Goal: Browse casually: Explore the website without a specific task or goal

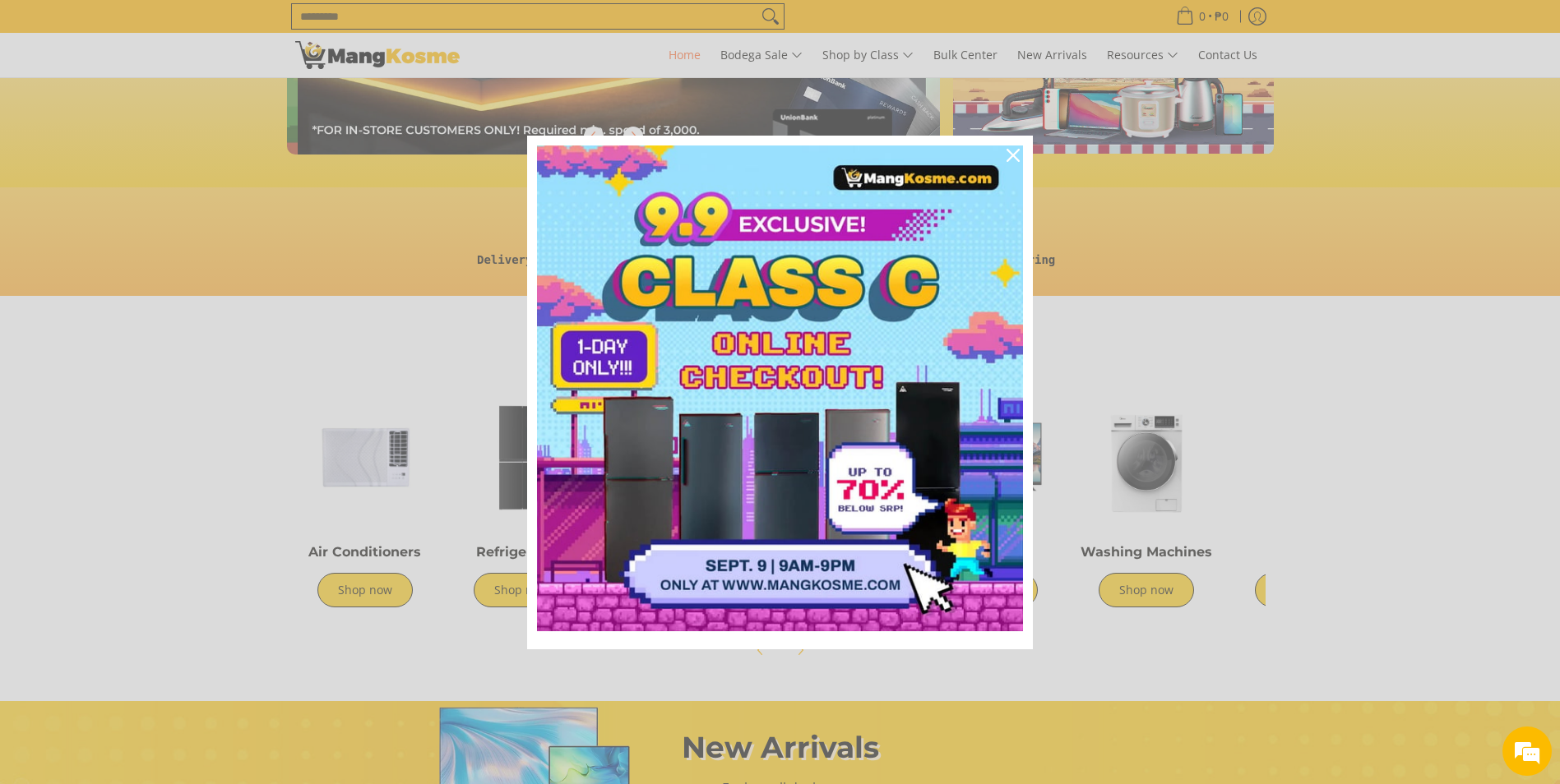
scroll to position [0, 654]
click at [1265, 516] on div "Marketing offer form" at bounding box center [780, 392] width 1560 height 784
click at [1010, 152] on icon "close icon" at bounding box center [1013, 155] width 13 height 13
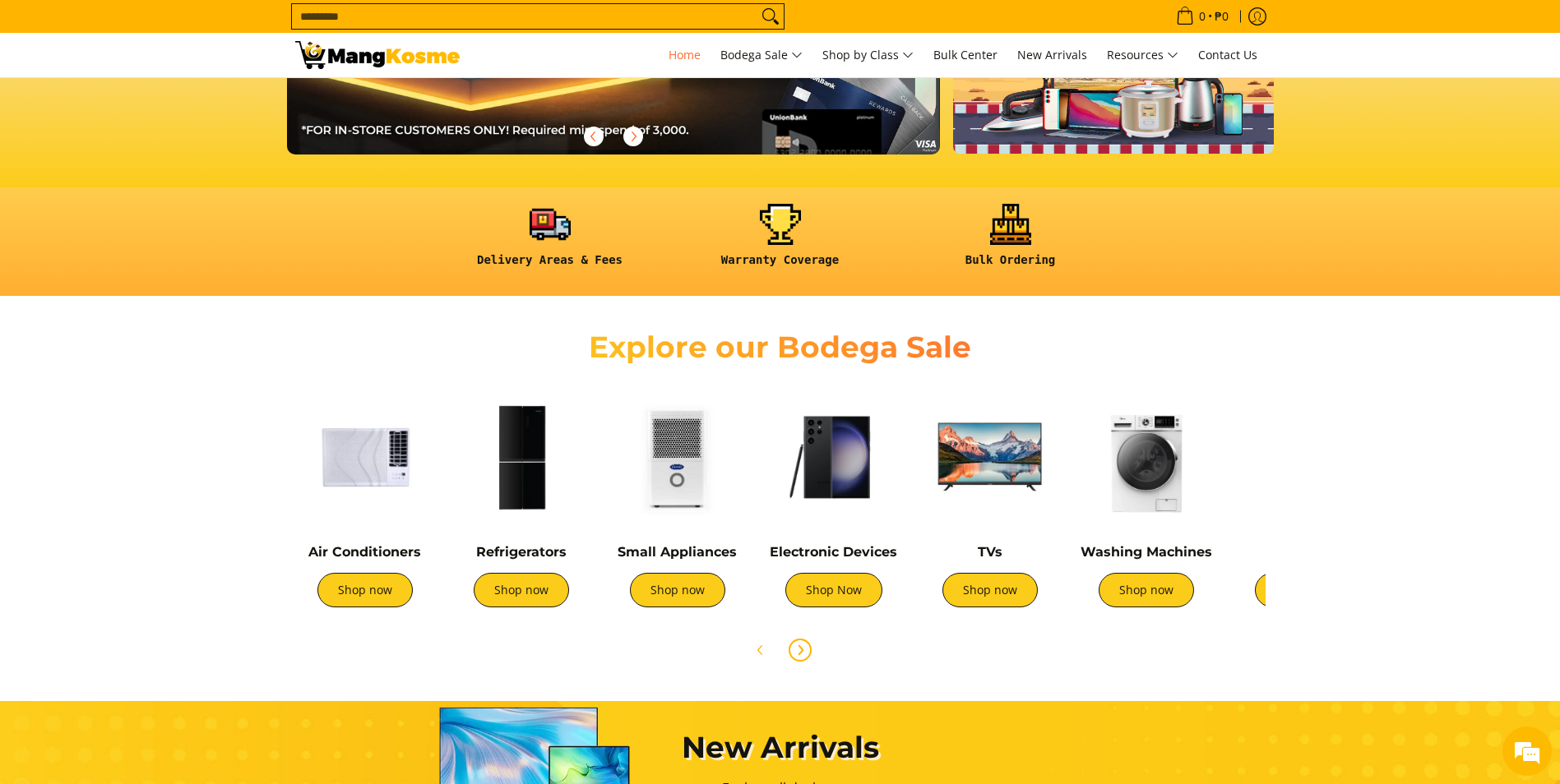
click at [802, 642] on span "Next" at bounding box center [801, 650] width 20 height 20
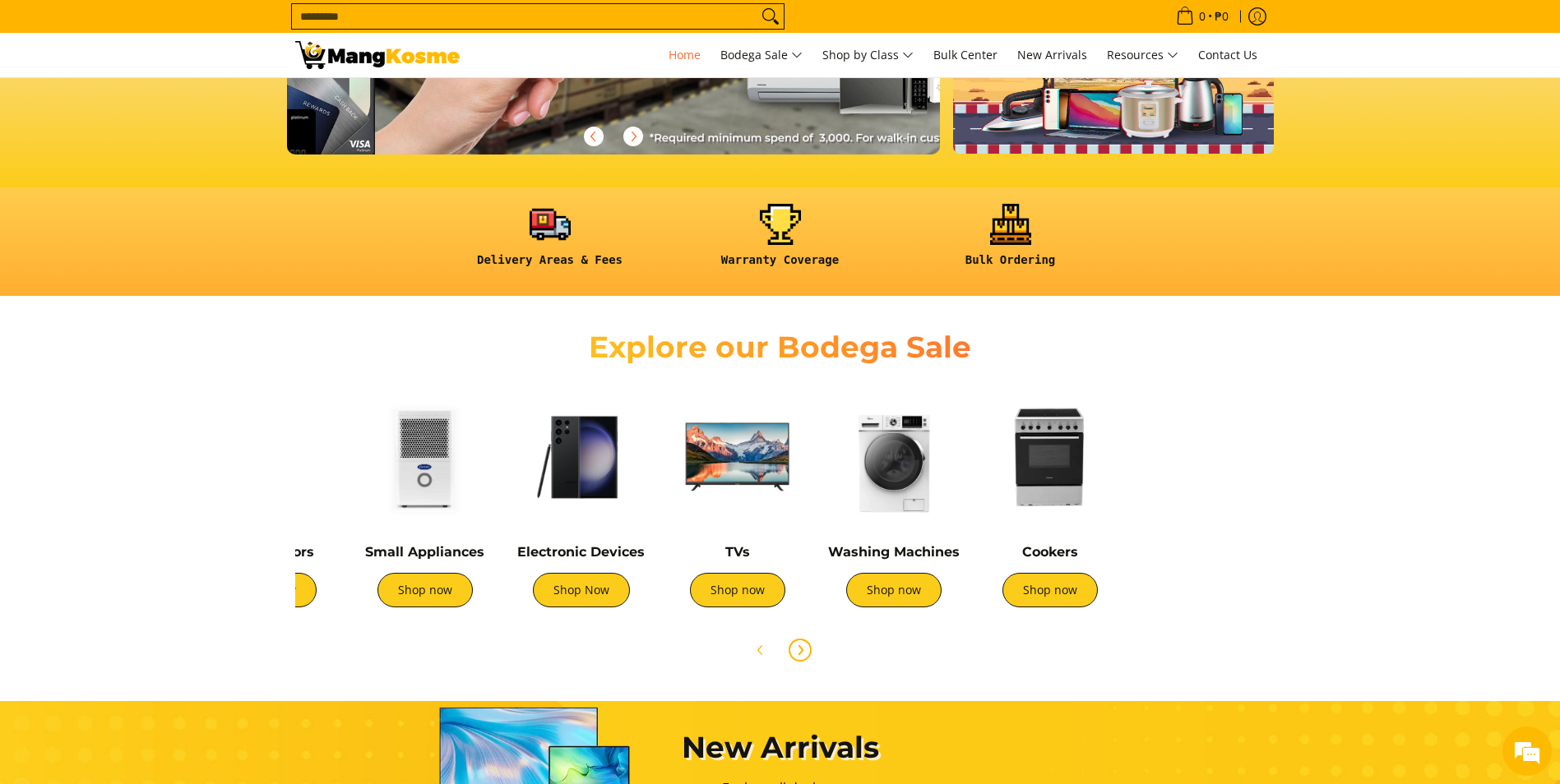
scroll to position [0, 549]
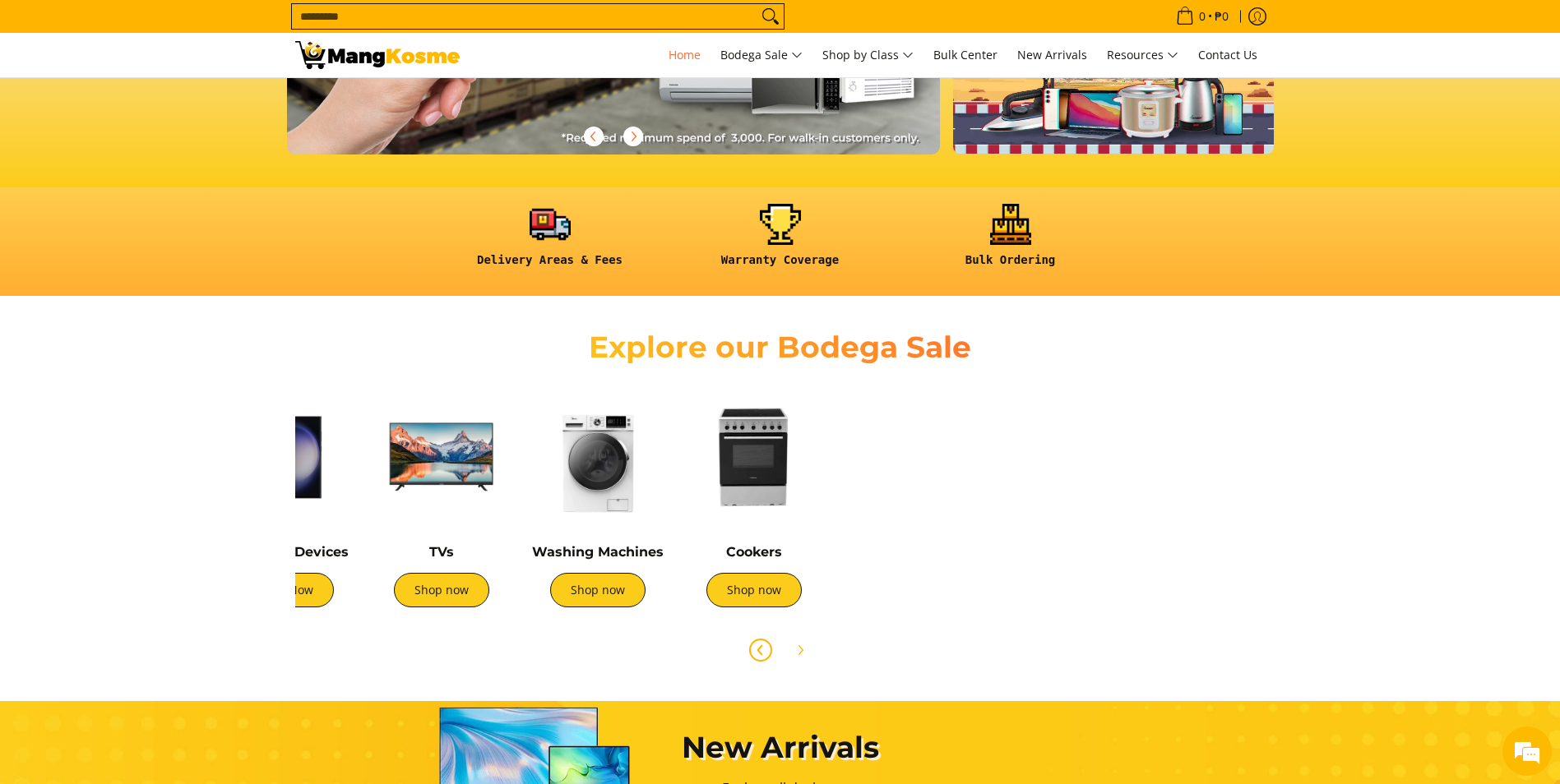
click at [751, 646] on span "Previous" at bounding box center [760, 650] width 20 height 20
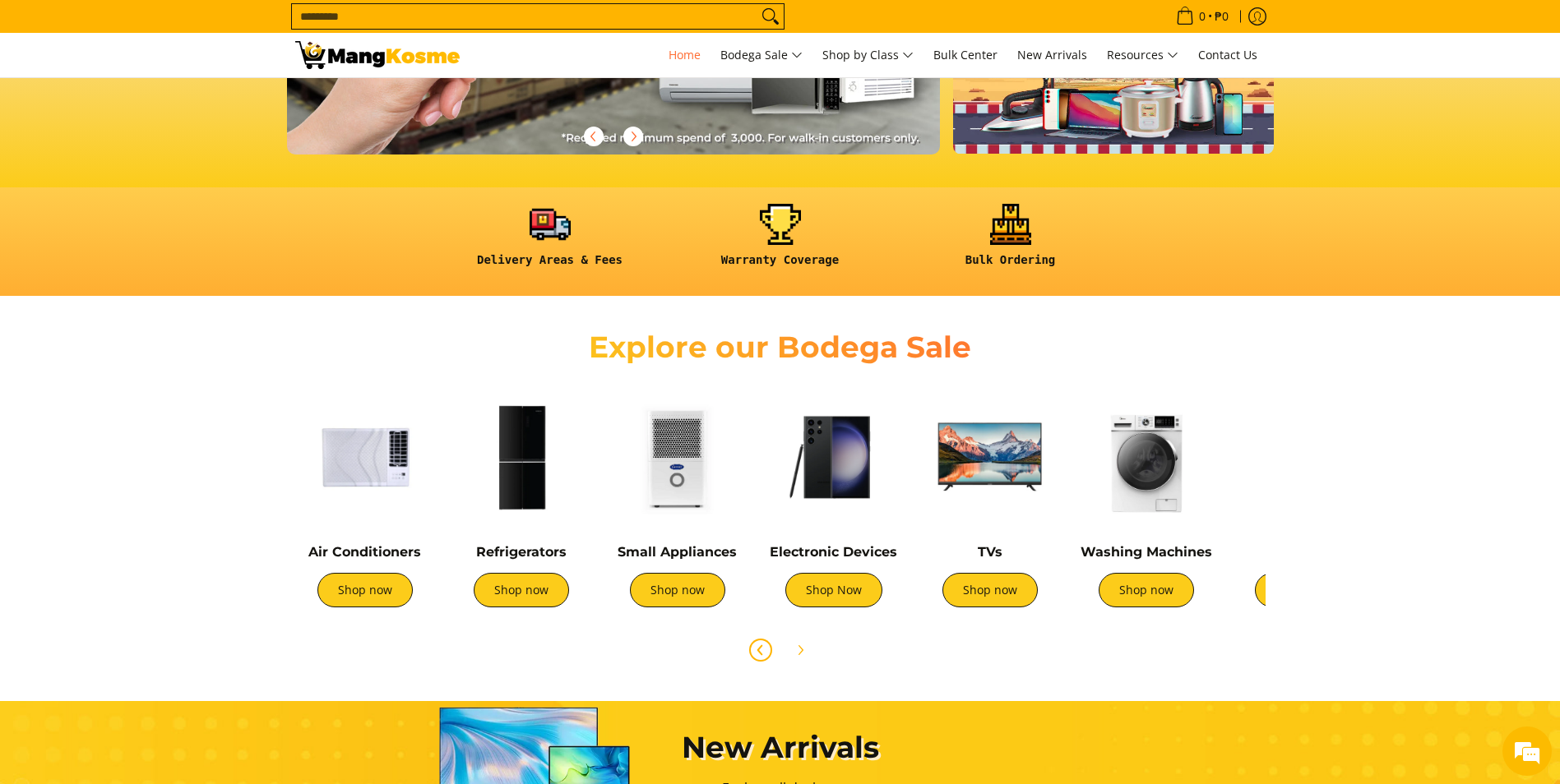
scroll to position [0, 0]
click at [685, 593] on link "Shop now" at bounding box center [677, 590] width 95 height 35
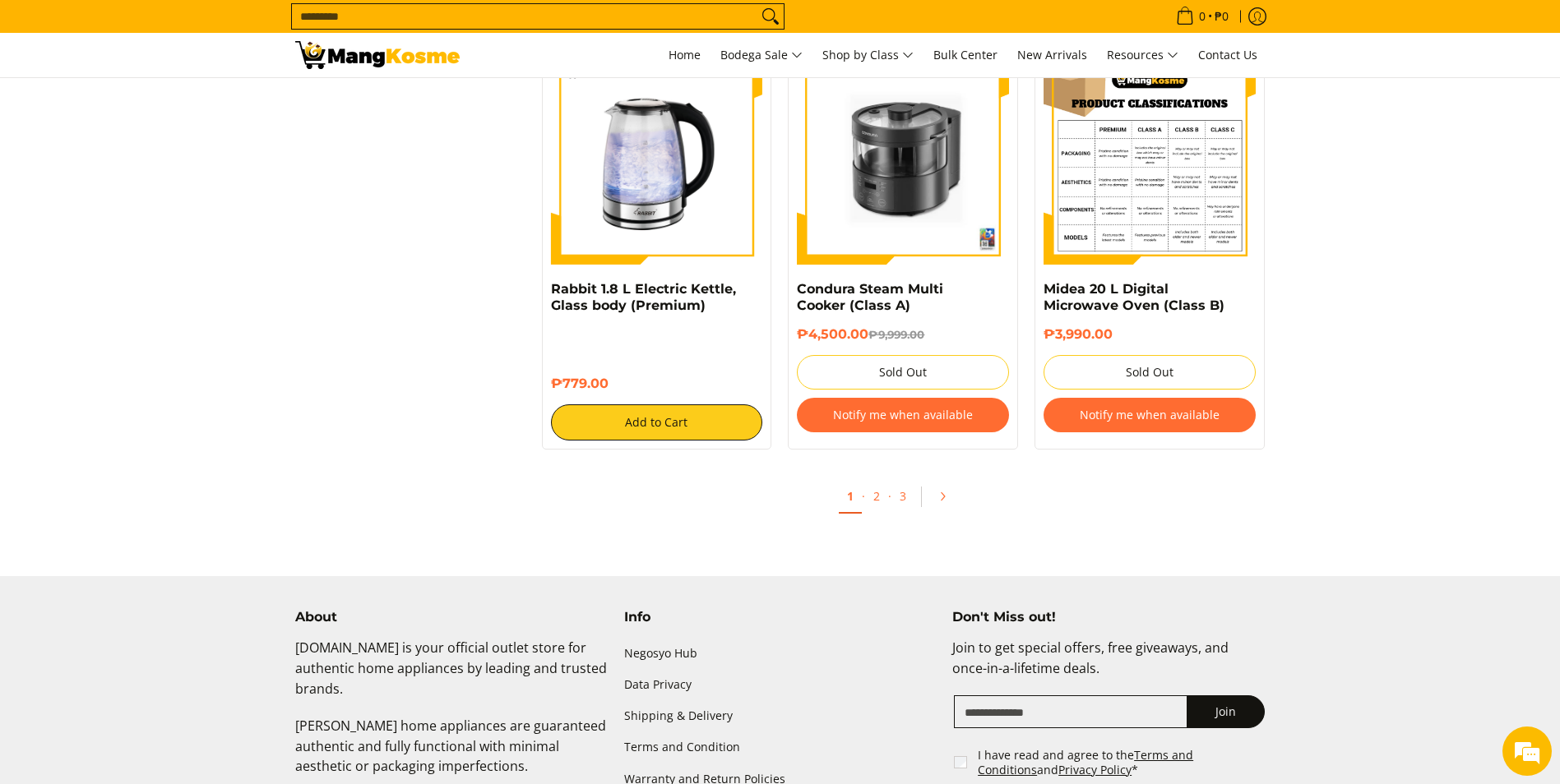
scroll to position [3041, 0]
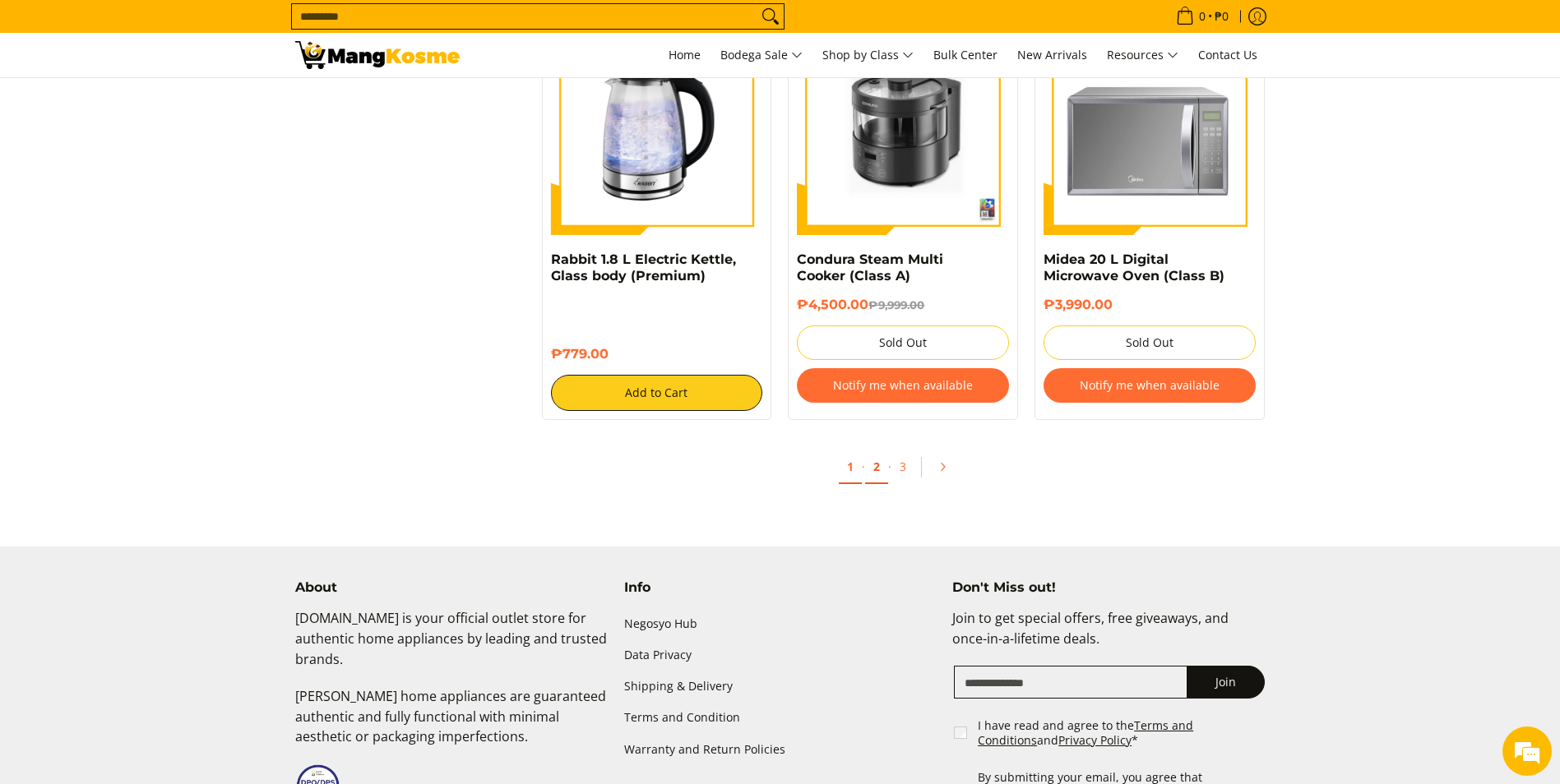
click at [884, 467] on link "2" at bounding box center [876, 467] width 23 height 34
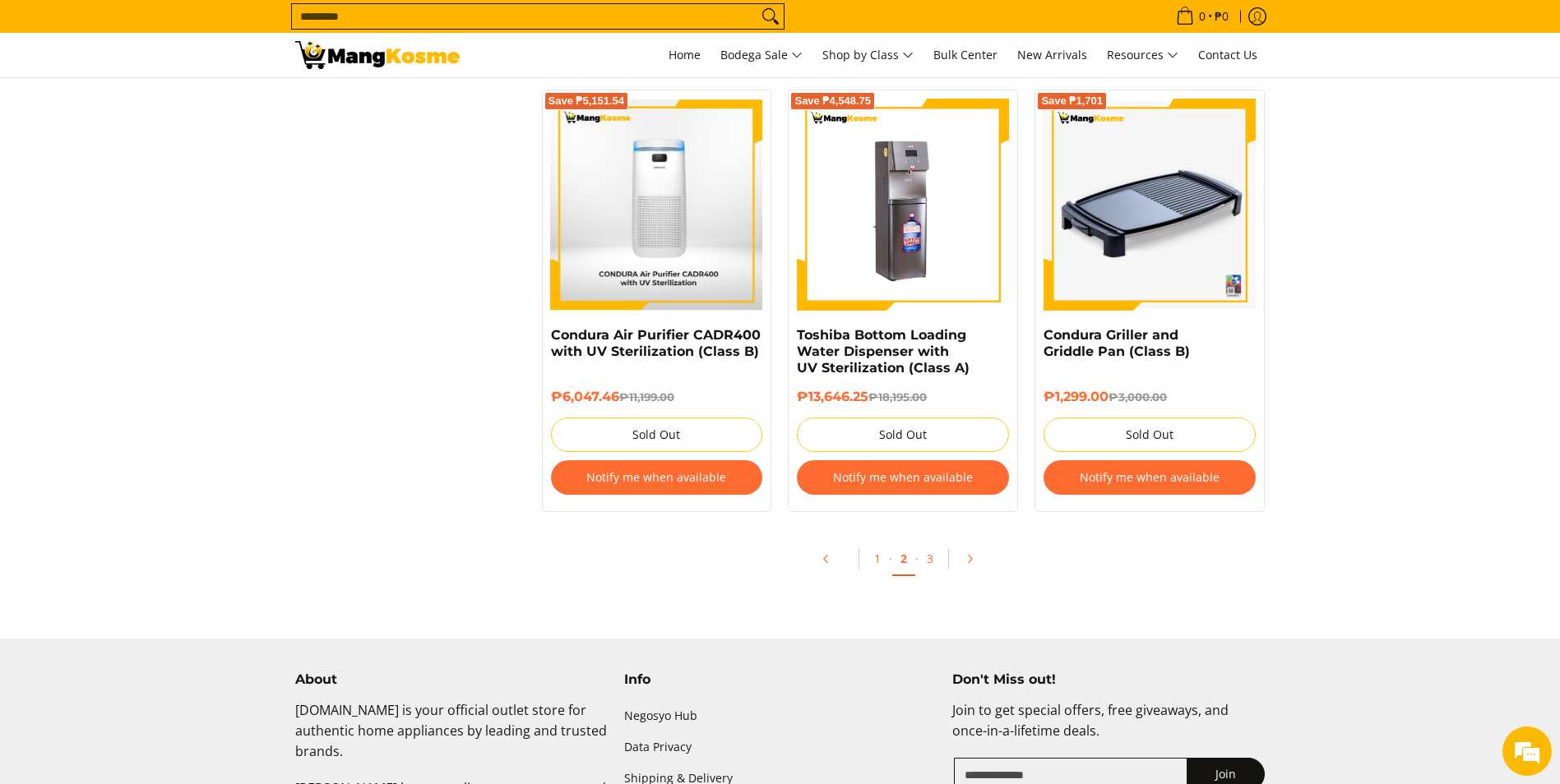
scroll to position [3370, 0]
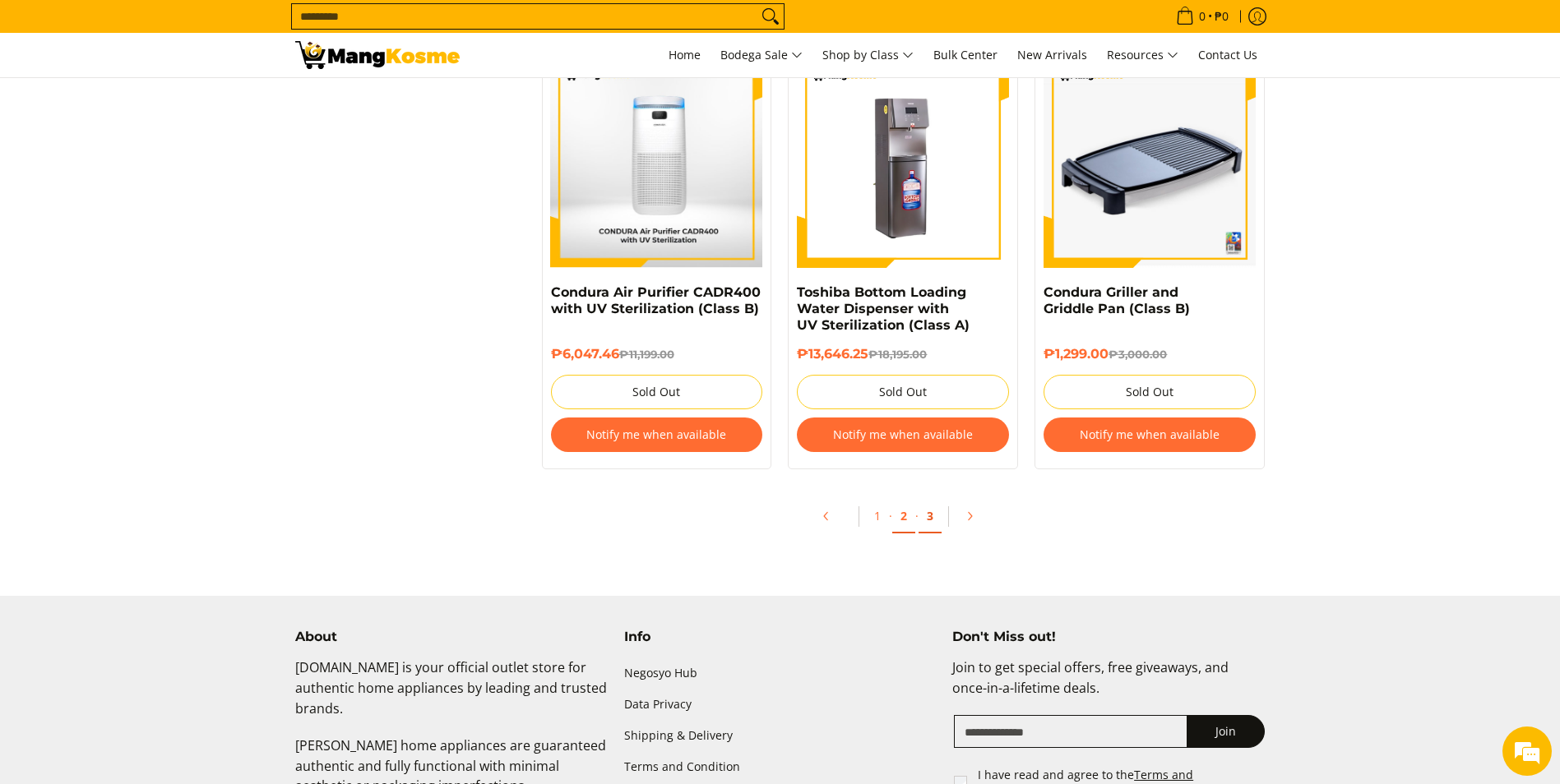
click at [933, 529] on link "3" at bounding box center [930, 516] width 23 height 34
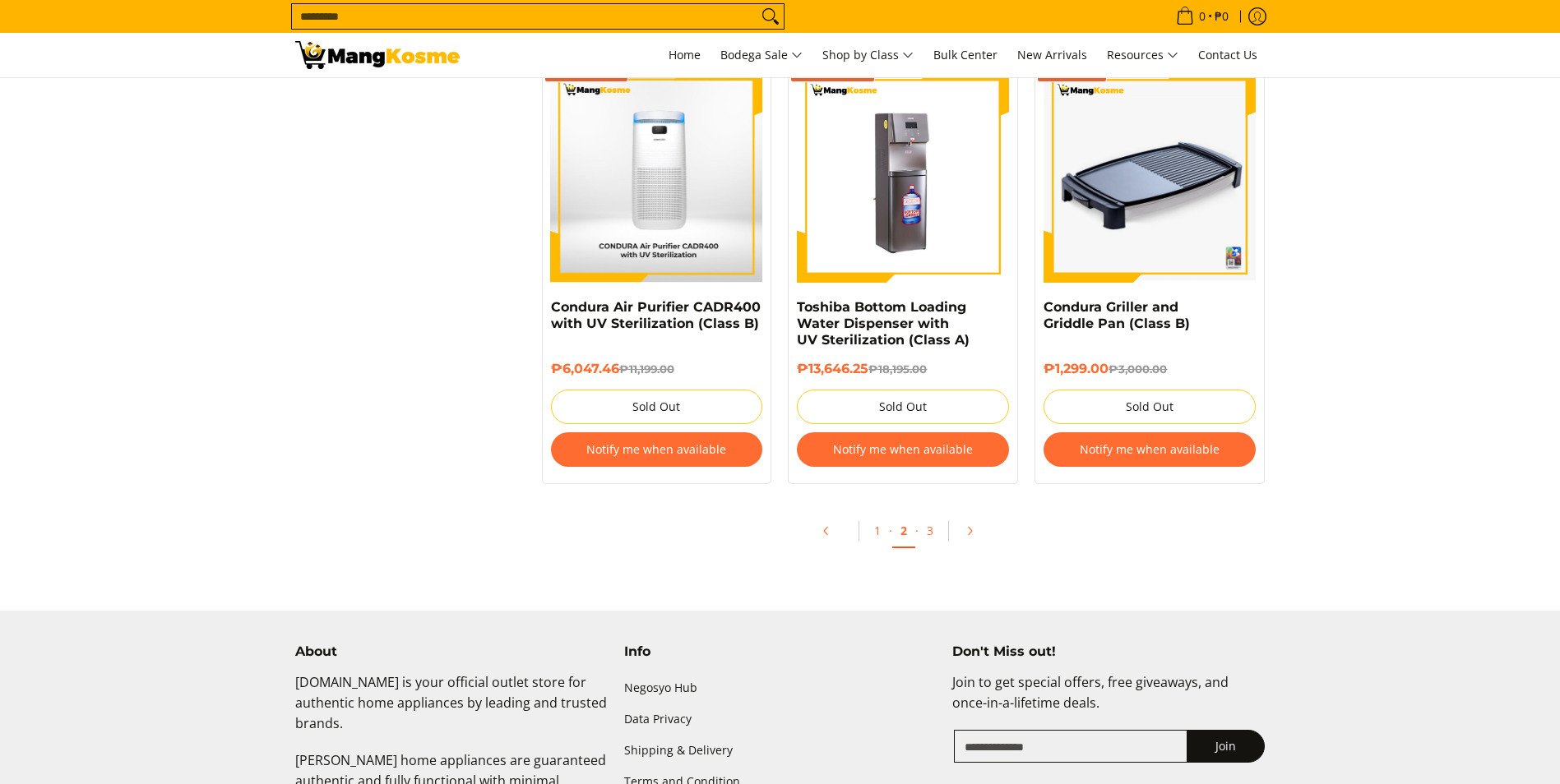
scroll to position [3370, 0]
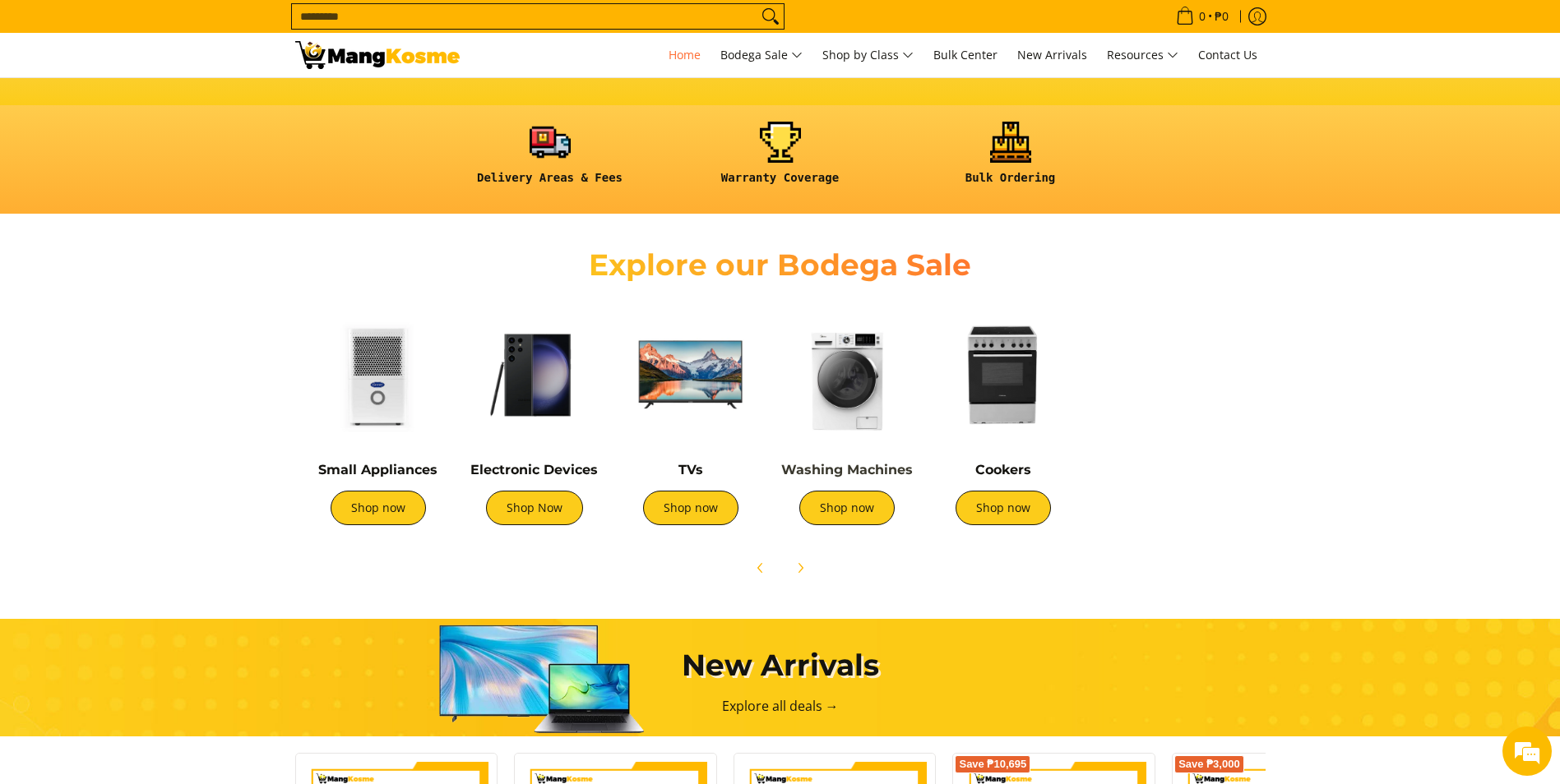
scroll to position [0, 278]
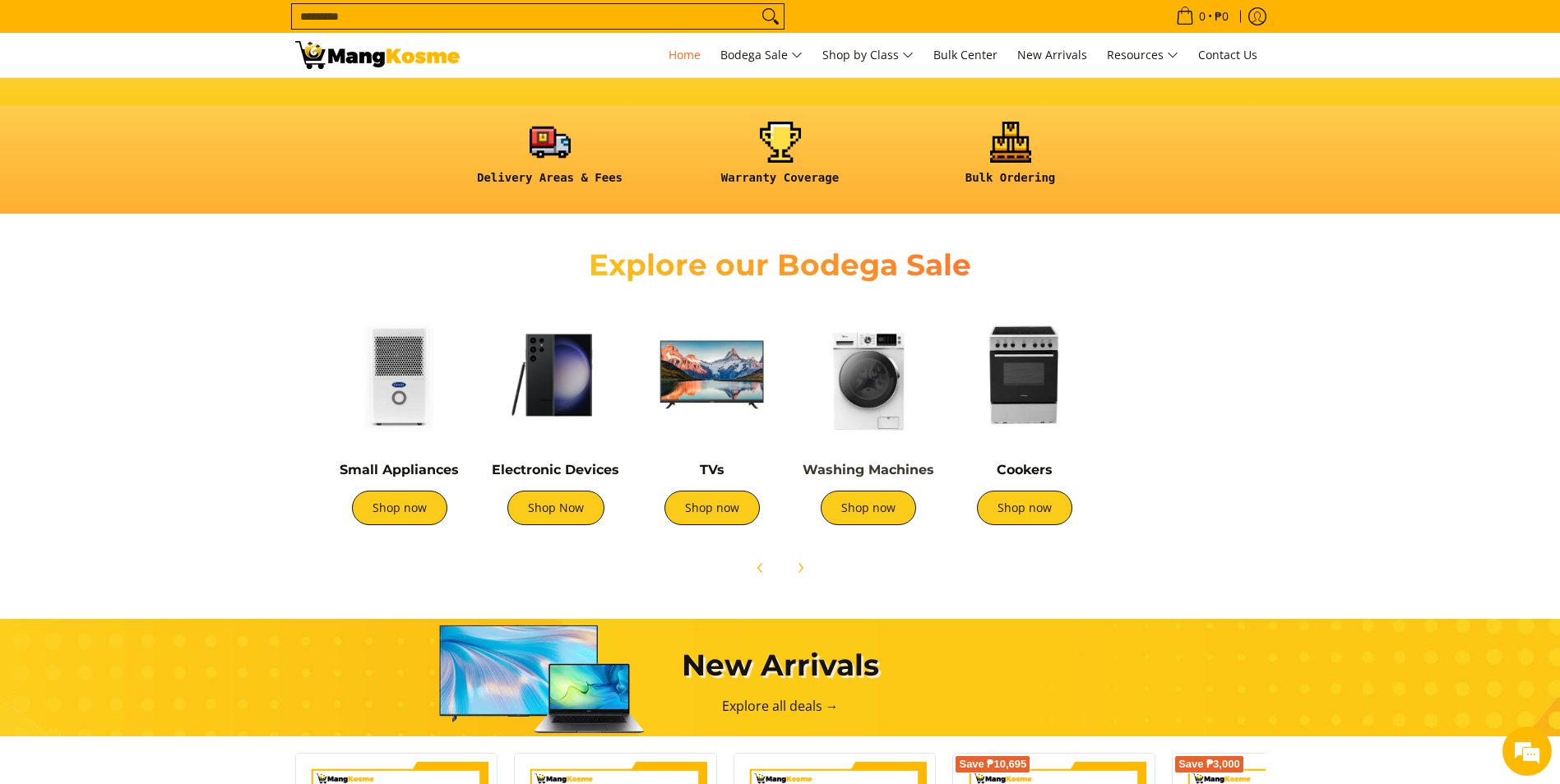
drag, startPoint x: 1202, startPoint y: 471, endPoint x: 925, endPoint y: 468, distance: 277.0
click at [925, 468] on link "Washing Machines" at bounding box center [867, 470] width 131 height 16
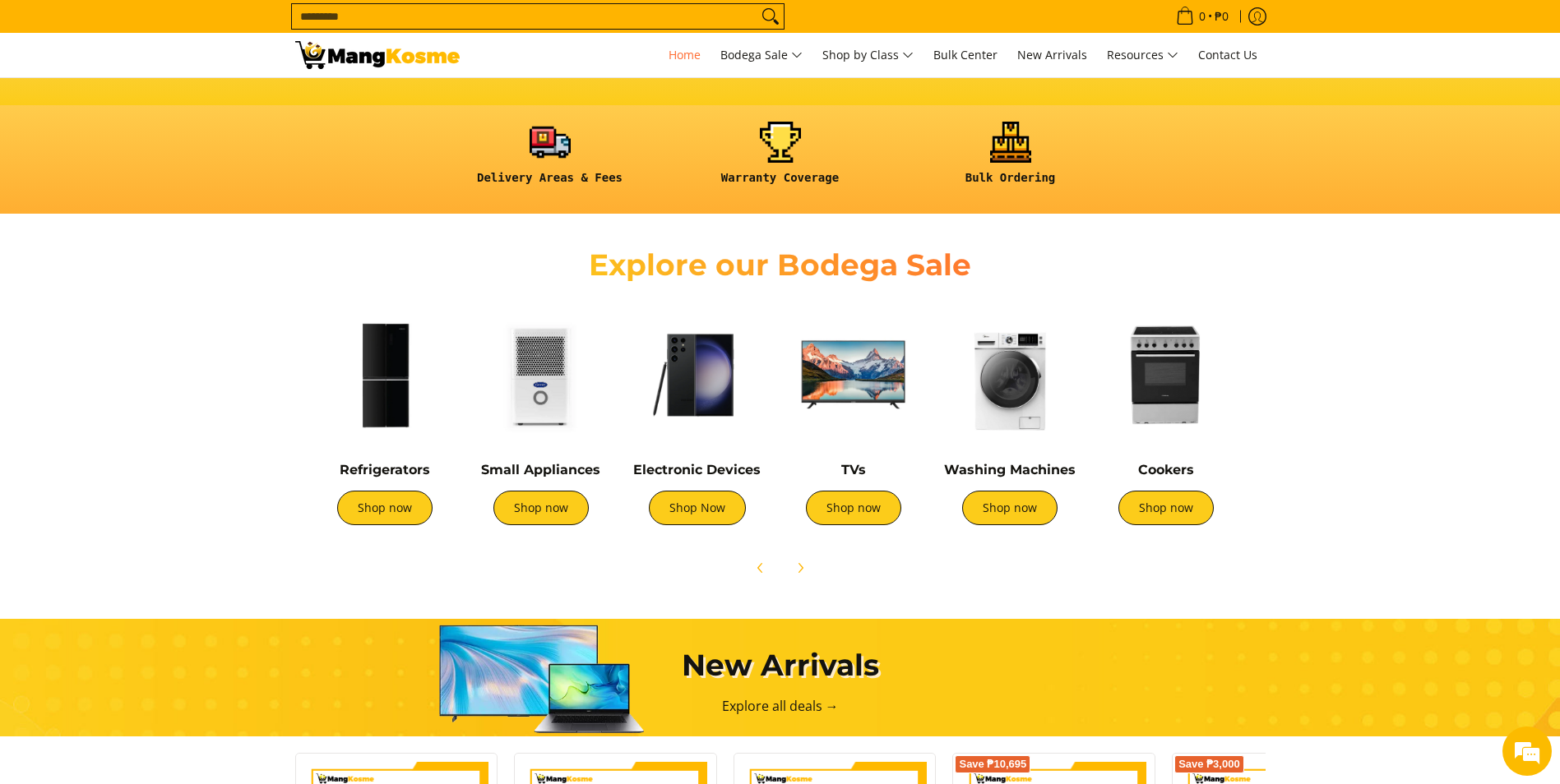
drag, startPoint x: 651, startPoint y: 447, endPoint x: 793, endPoint y: 456, distance: 142.3
click at [793, 456] on div "TVs Shop now" at bounding box center [853, 423] width 140 height 235
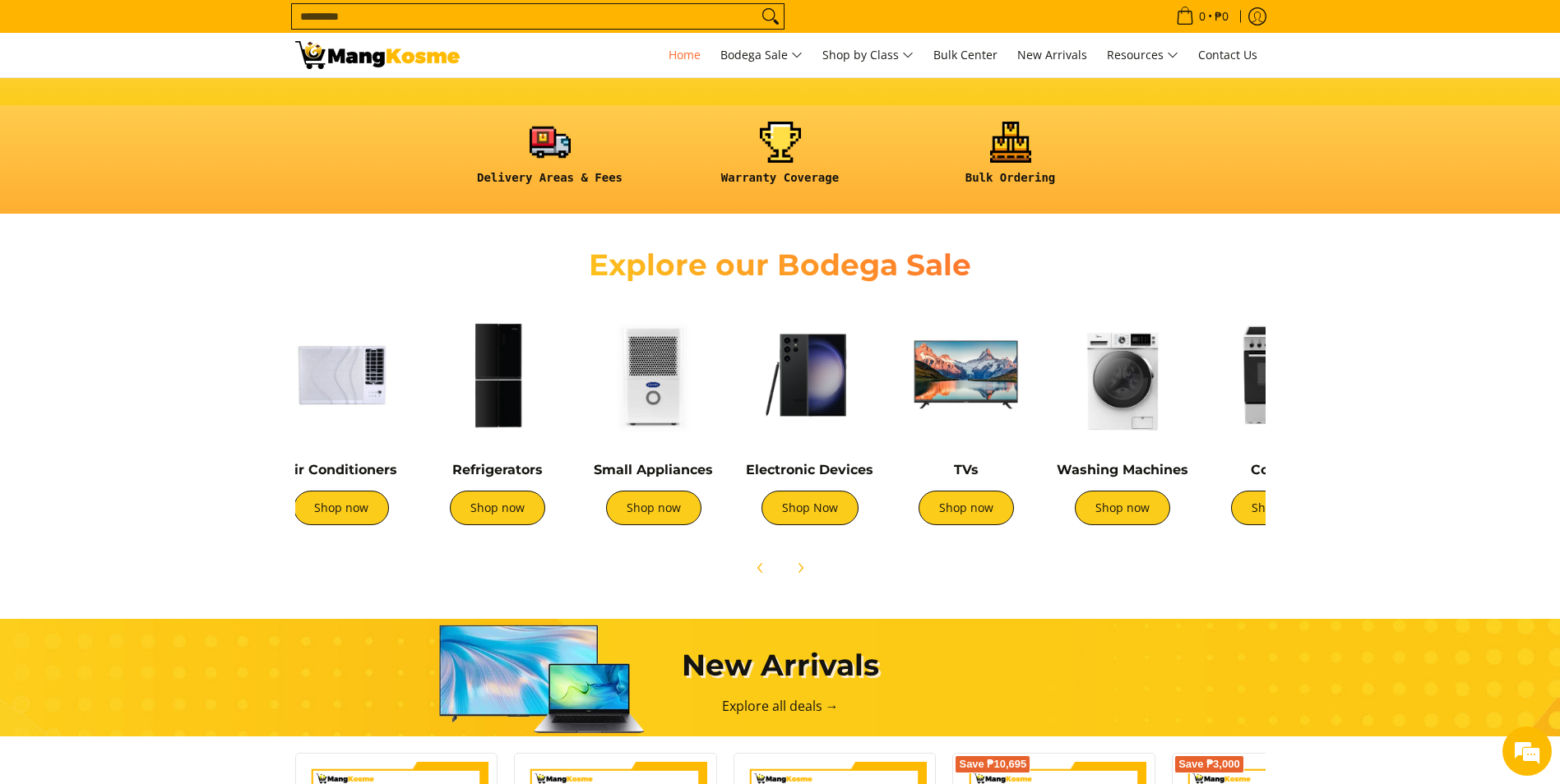
scroll to position [0, 0]
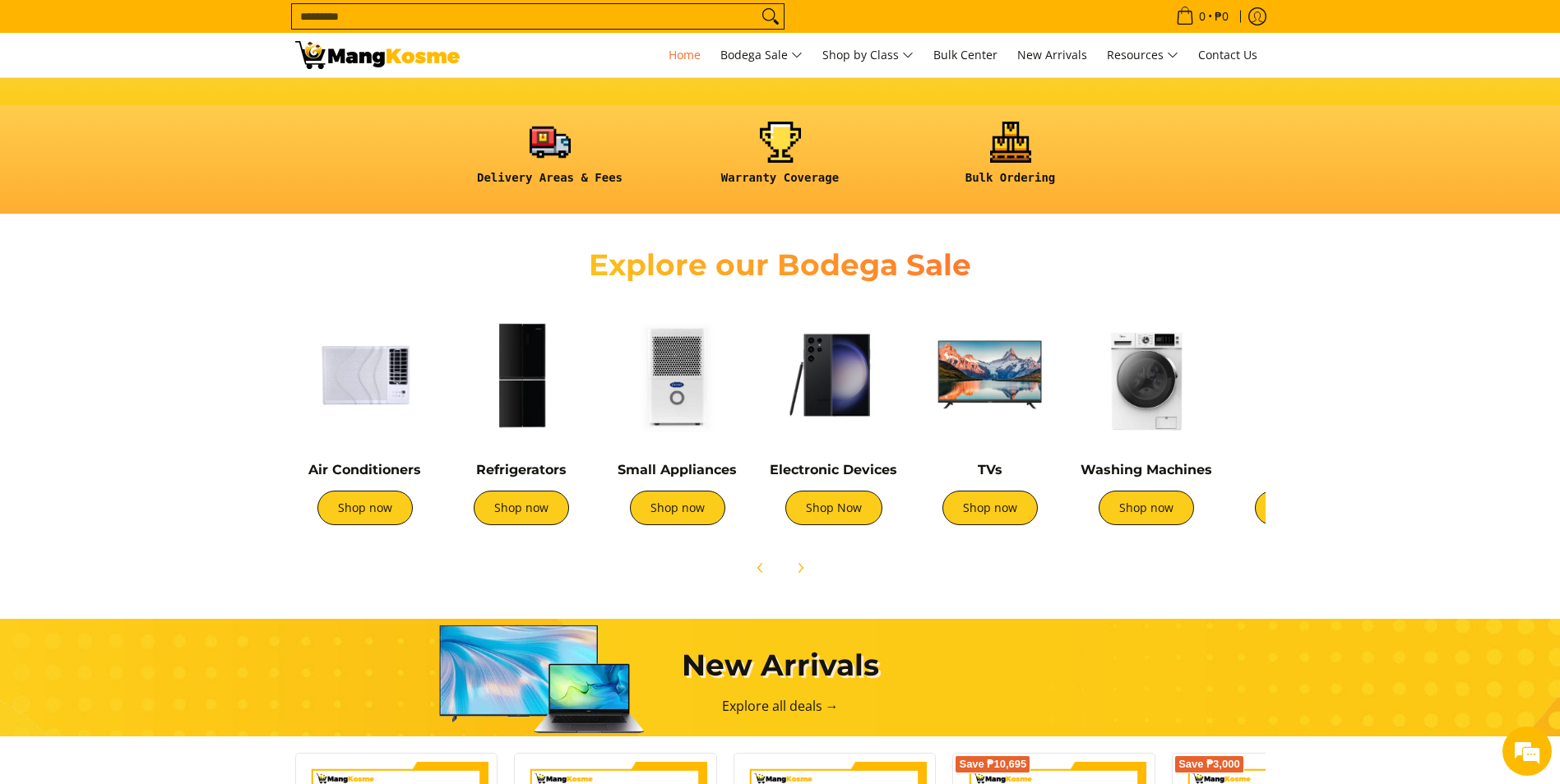
drag, startPoint x: 729, startPoint y: 455, endPoint x: 1060, endPoint y: 486, distance: 332.4
click at [1060, 486] on div "Air Conditioners Shop now Refrigerators Shop now Shop now" at bounding box center [1055, 419] width 1536 height 244
